Goal: Find specific page/section: Find specific page/section

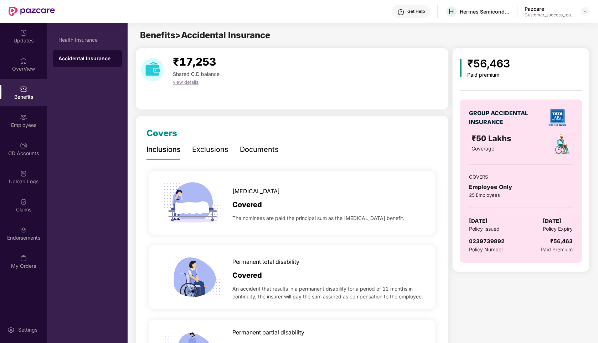
click at [580, 11] on div "Pazcare Customer_success_team_lead" at bounding box center [556, 11] width 65 height 12
click at [581, 11] on div at bounding box center [585, 11] width 9 height 9
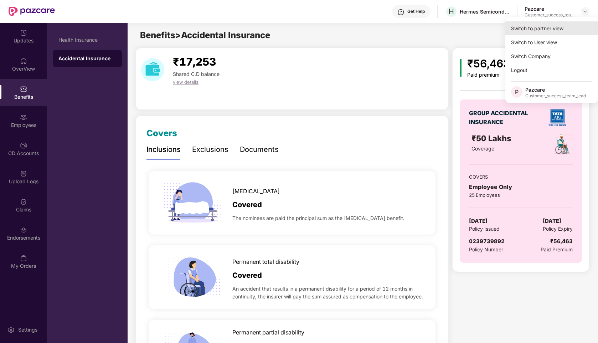
click at [552, 25] on div "Switch to partner view" at bounding box center [551, 28] width 93 height 14
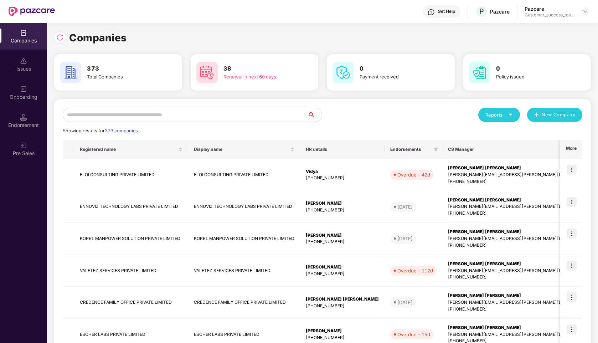
click at [224, 115] on input "text" at bounding box center [185, 115] width 245 height 14
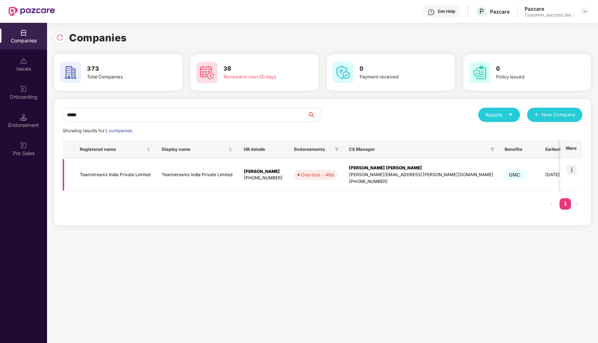
type input "*****"
click at [571, 173] on img at bounding box center [571, 170] width 10 height 10
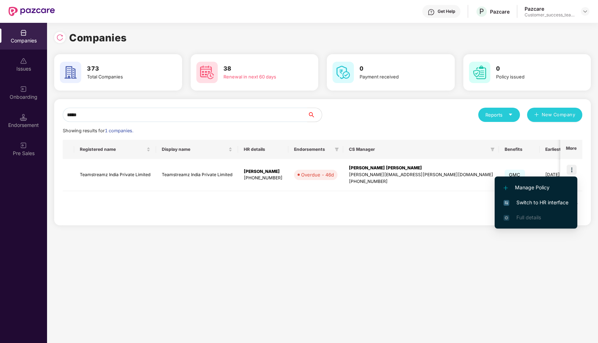
click at [526, 203] on span "Switch to HR interface" at bounding box center [535, 202] width 65 height 8
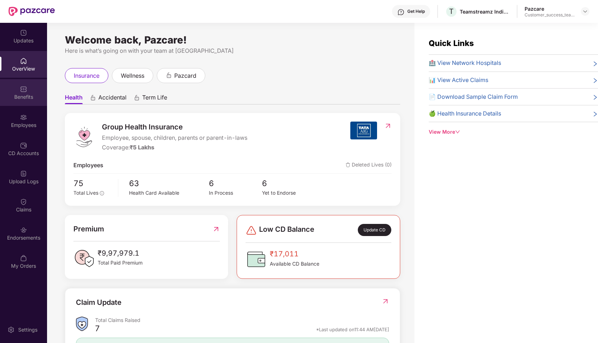
click at [25, 92] on img at bounding box center [23, 88] width 7 height 7
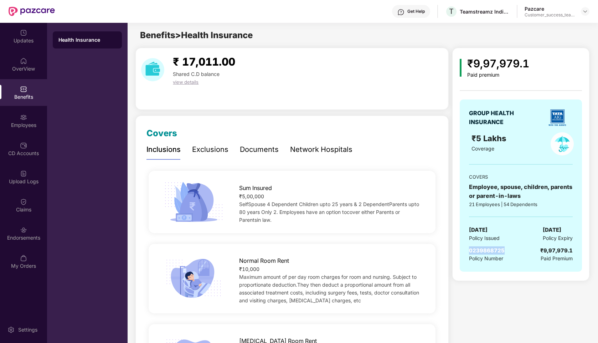
drag, startPoint x: 514, startPoint y: 248, endPoint x: 466, endPoint y: 250, distance: 48.5
click at [466, 250] on div "GROUP HEALTH INSURANCE ₹5 Lakhs Coverage COVERS Employee, spouse, children, par…" at bounding box center [521, 185] width 122 height 172
copy span "0239868725"
click at [22, 118] on img at bounding box center [23, 117] width 7 height 7
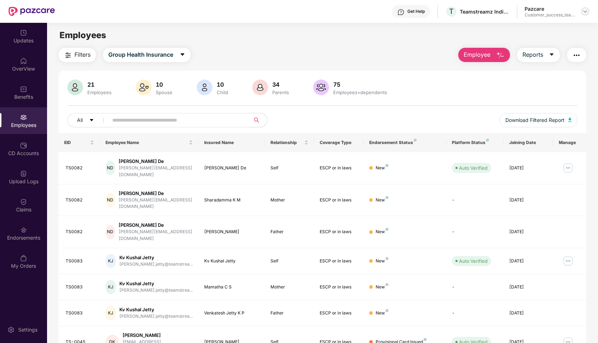
click at [588, 11] on div at bounding box center [585, 11] width 9 height 9
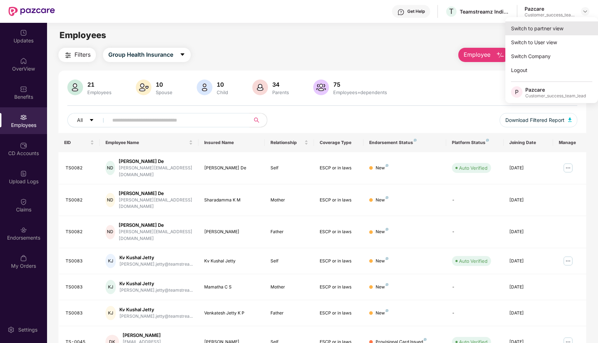
click at [552, 28] on div "Switch to partner view" at bounding box center [551, 28] width 93 height 14
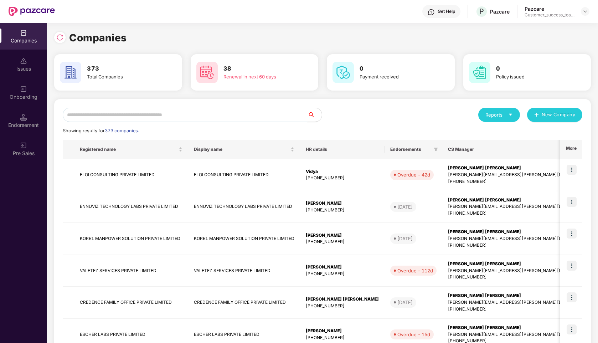
click at [224, 110] on input "text" at bounding box center [185, 115] width 245 height 14
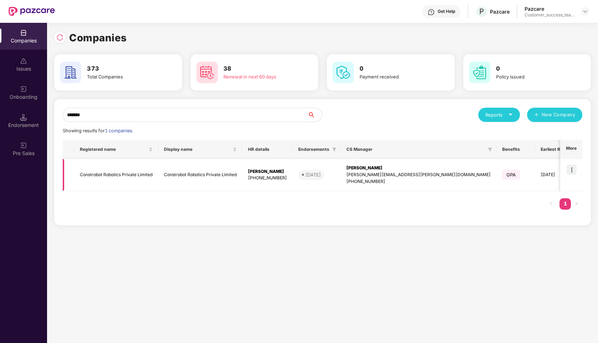
type input "*******"
click at [570, 172] on img at bounding box center [571, 170] width 10 height 10
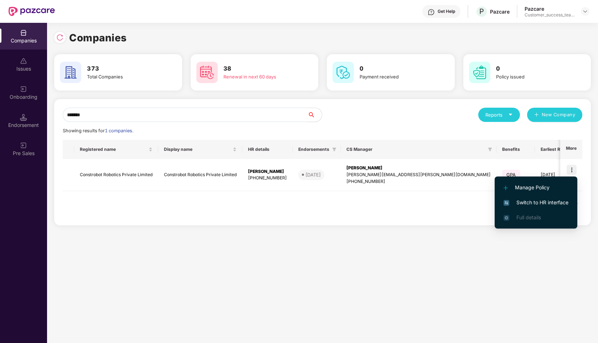
click at [524, 202] on span "Switch to HR interface" at bounding box center [535, 202] width 65 height 8
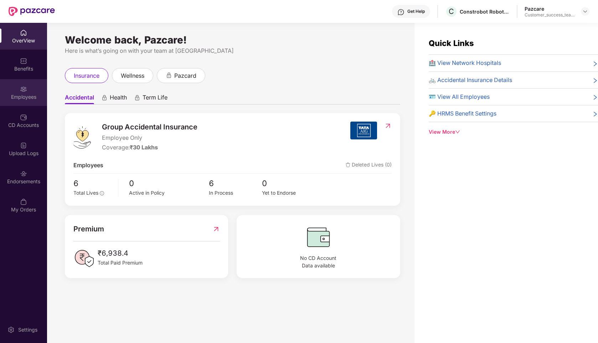
click at [31, 93] on div "Employees" at bounding box center [23, 96] width 47 height 7
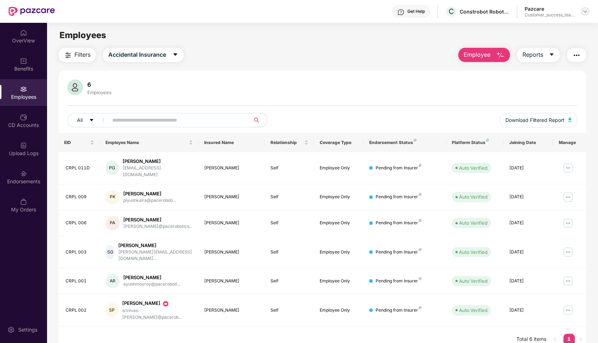
click at [585, 9] on img at bounding box center [585, 12] width 6 height 6
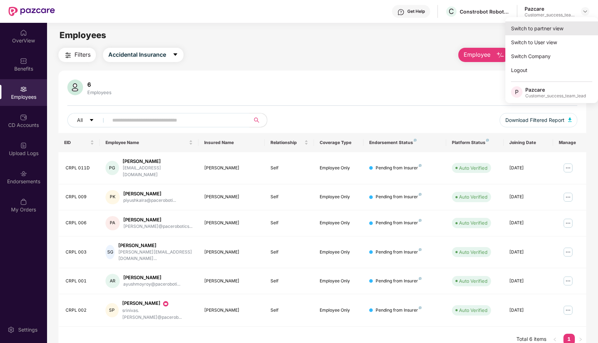
click at [540, 28] on div "Switch to partner view" at bounding box center [551, 28] width 93 height 14
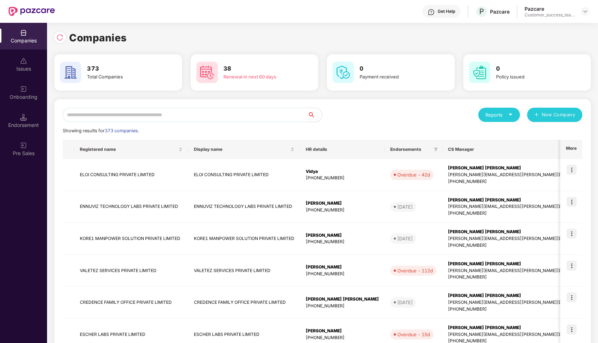
click at [213, 112] on input "text" at bounding box center [185, 115] width 245 height 14
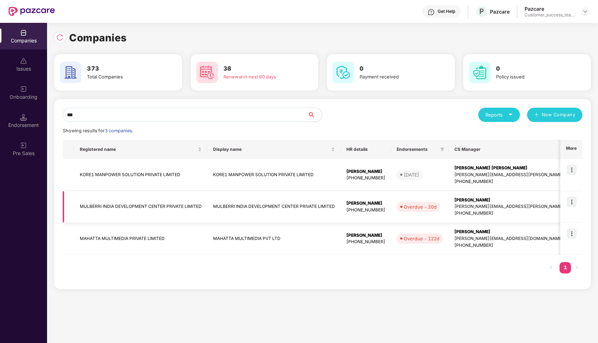
type input "***"
click at [571, 203] on img at bounding box center [571, 202] width 10 height 10
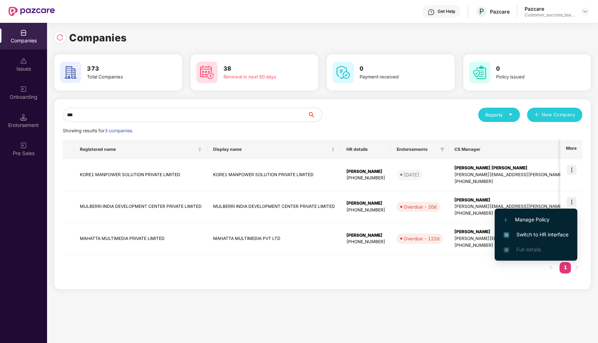
click at [515, 232] on span "Switch to HR interface" at bounding box center [535, 234] width 65 height 8
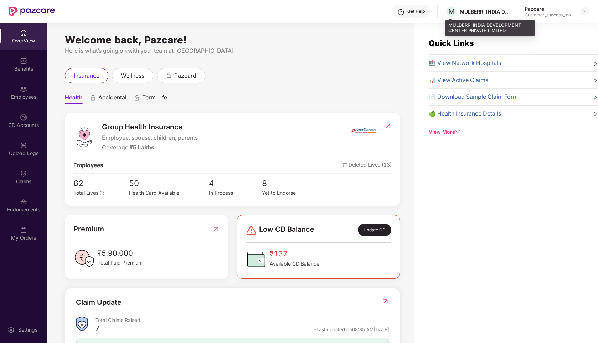
click at [496, 13] on div "MULBERRI INDIA DEVELOPMENT CENTER PRIVATE LIMITED" at bounding box center [485, 11] width 50 height 7
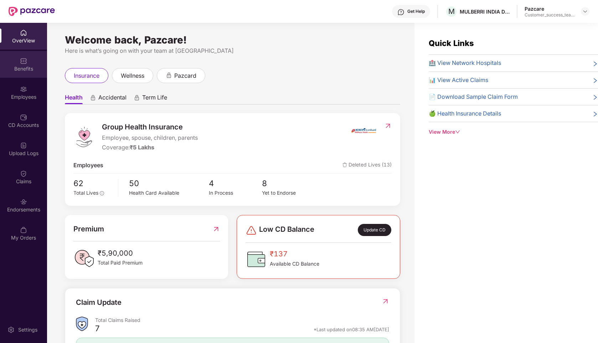
click at [30, 66] on div "Benefits" at bounding box center [23, 68] width 47 height 7
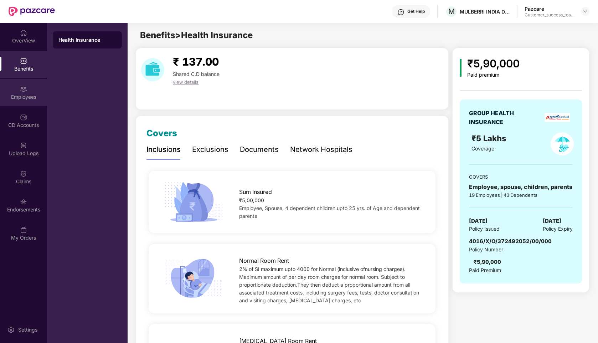
click at [28, 103] on div "Employees" at bounding box center [23, 92] width 47 height 27
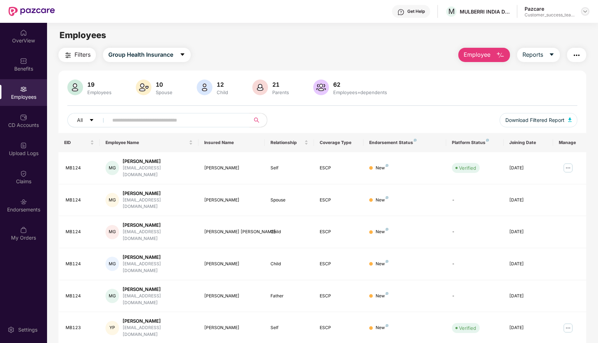
click at [587, 13] on img at bounding box center [585, 12] width 6 height 6
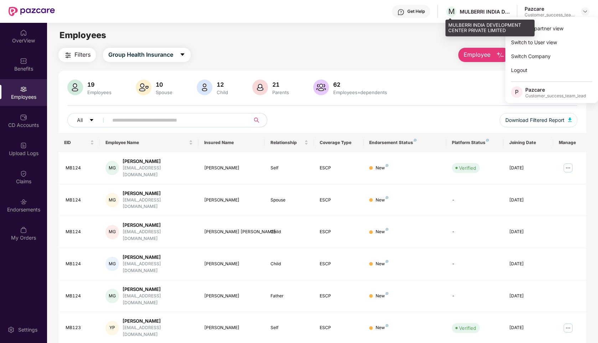
click at [479, 14] on div "MULBERRI INDIA DEVELOPMENT CENTER PRIVATE LIMITED" at bounding box center [485, 11] width 50 height 7
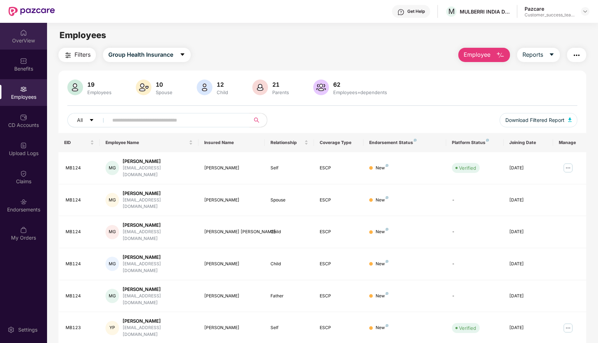
click at [29, 32] on div "OverView" at bounding box center [23, 36] width 47 height 27
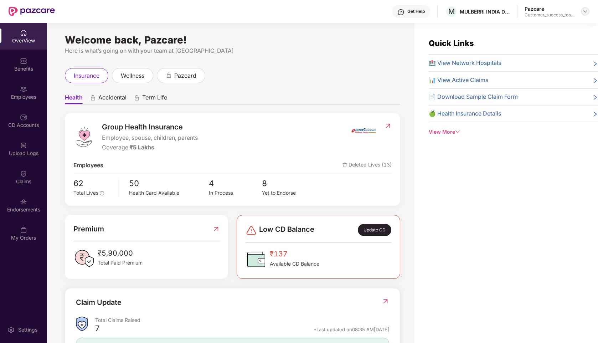
click at [581, 11] on div at bounding box center [585, 11] width 9 height 9
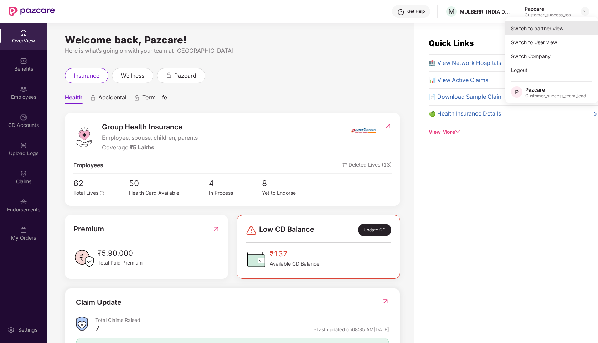
click at [542, 28] on div "Switch to partner view" at bounding box center [551, 28] width 93 height 14
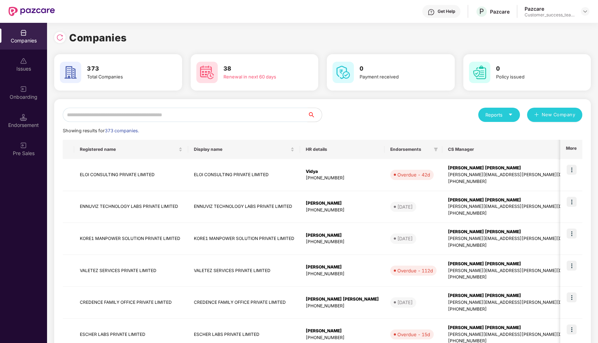
click at [248, 114] on input "text" at bounding box center [185, 115] width 245 height 14
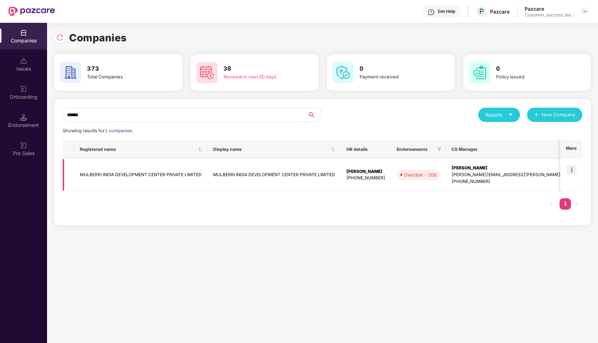
type input "******"
click at [146, 178] on td "MULBERRI INDIA DEVELOPMENT CENTER PRIVATE LIMITED" at bounding box center [140, 175] width 133 height 32
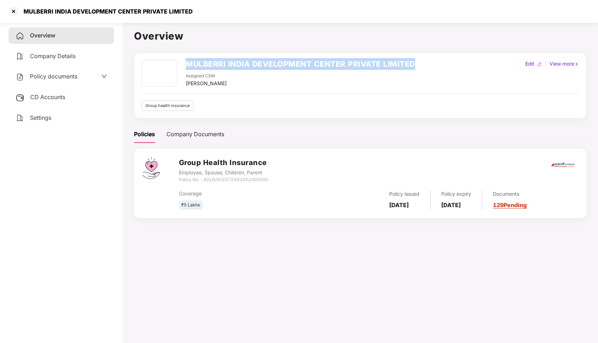
drag, startPoint x: 419, startPoint y: 62, endPoint x: 183, endPoint y: 65, distance: 235.1
click at [183, 65] on div "MULBERRI INDIA DEVELOPMENT CENTER PRIVATE LIMITED Assigned CSM [PERSON_NAME] Ed…" at bounding box center [359, 73] width 437 height 27
copy h2 "MULBERRI INDIA DEVELOPMENT CENTER PRIVATE LIMITED"
